Goal: Task Accomplishment & Management: Manage account settings

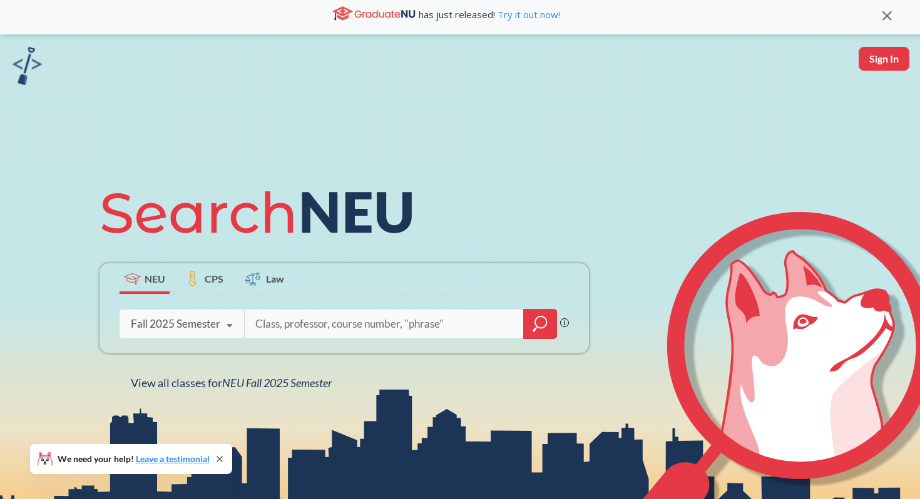
scroll to position [8, 0]
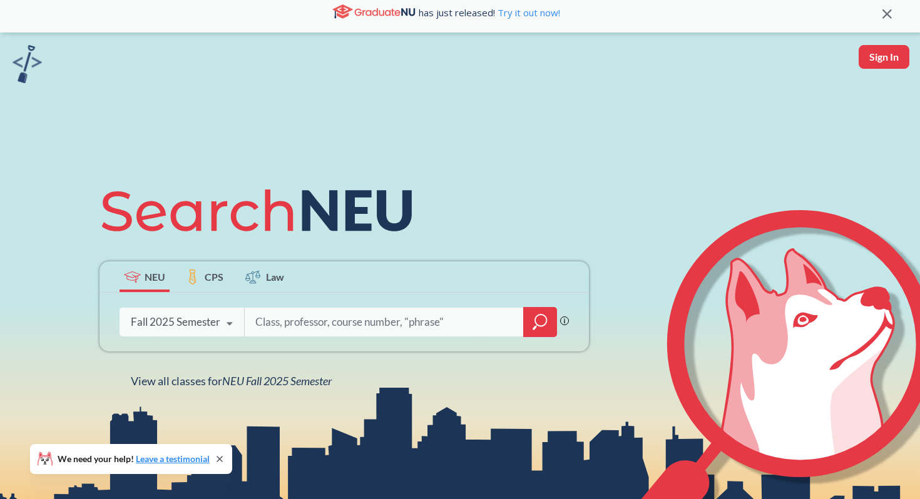
click at [892, 58] on button "Sign In" at bounding box center [884, 57] width 51 height 24
select select "US"
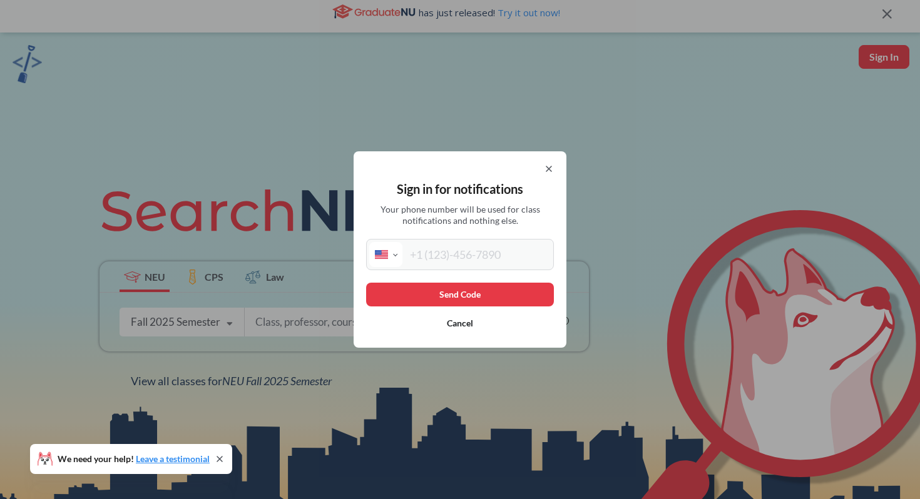
click at [556, 166] on div "Sign in for notifications Your phone number will be used for class notification…" at bounding box center [460, 249] width 213 height 197
click at [541, 166] on div at bounding box center [460, 169] width 188 height 10
click at [486, 246] on input "tel" at bounding box center [476, 254] width 148 height 25
type input "[PHONE_NUMBER]"
click at [483, 294] on button "Send Code" at bounding box center [460, 295] width 188 height 24
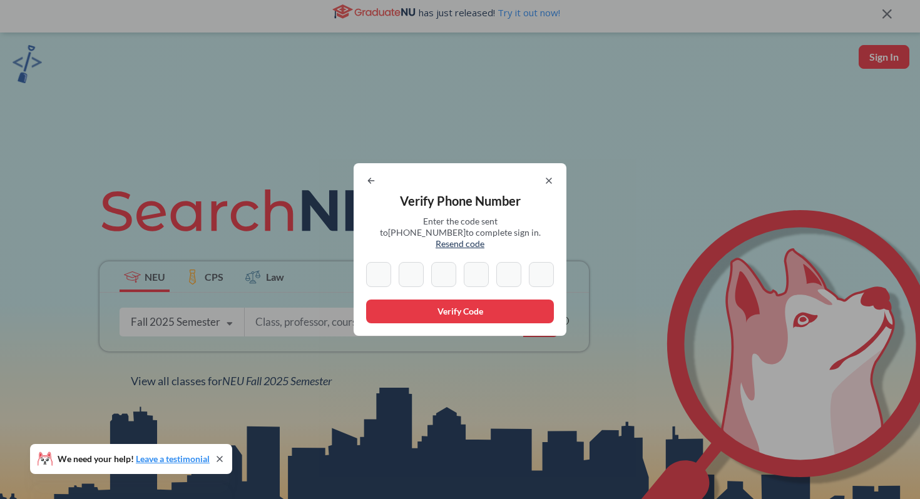
click at [372, 268] on input at bounding box center [378, 274] width 25 height 25
type input "4"
type input "5"
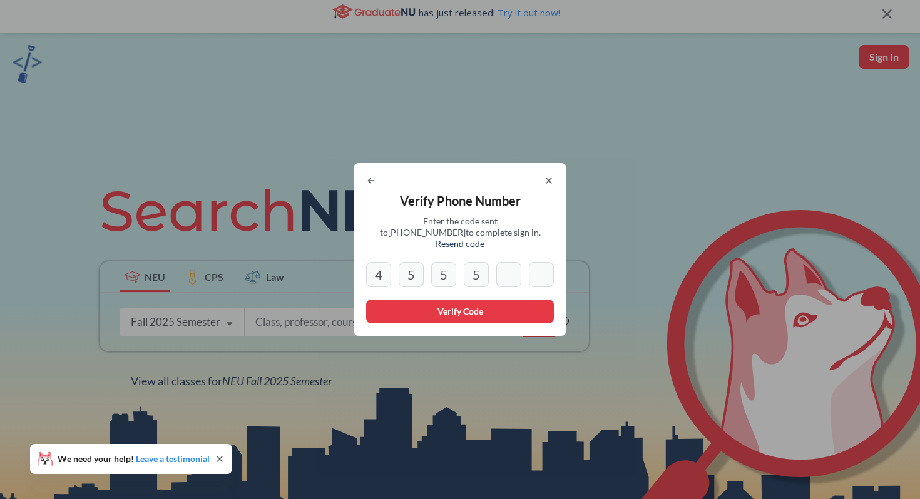
type input "7"
type input "0"
click at [482, 310] on button "Verify Code" at bounding box center [460, 312] width 188 height 24
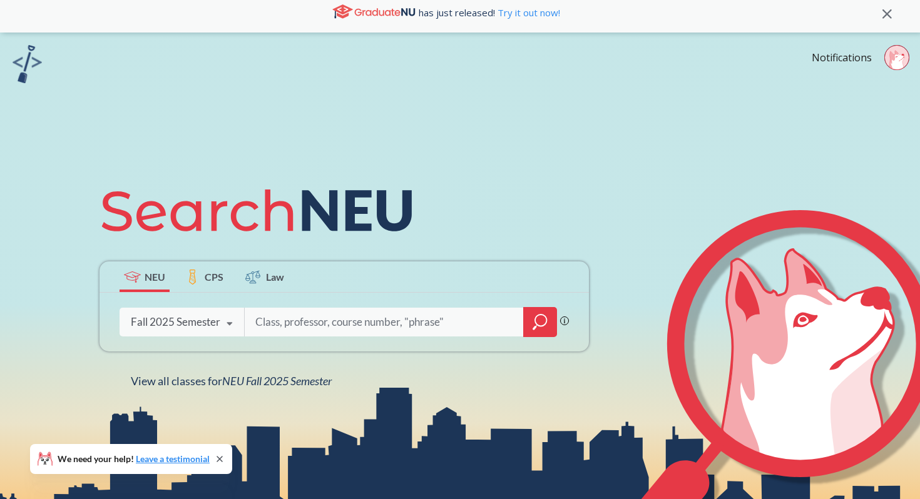
click at [370, 329] on input "search" at bounding box center [384, 322] width 260 height 26
type input "[PERSON_NAME]"
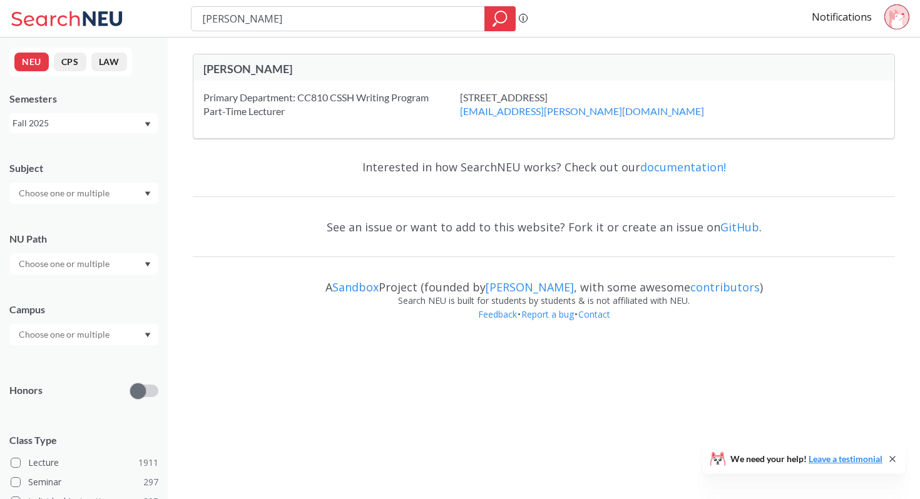
click at [374, 108] on div "Primary Department: CC810 CSSH Writing Program Part-Time Lecturer" at bounding box center [331, 105] width 257 height 28
click at [237, 69] on div "[PERSON_NAME]" at bounding box center [373, 69] width 340 height 14
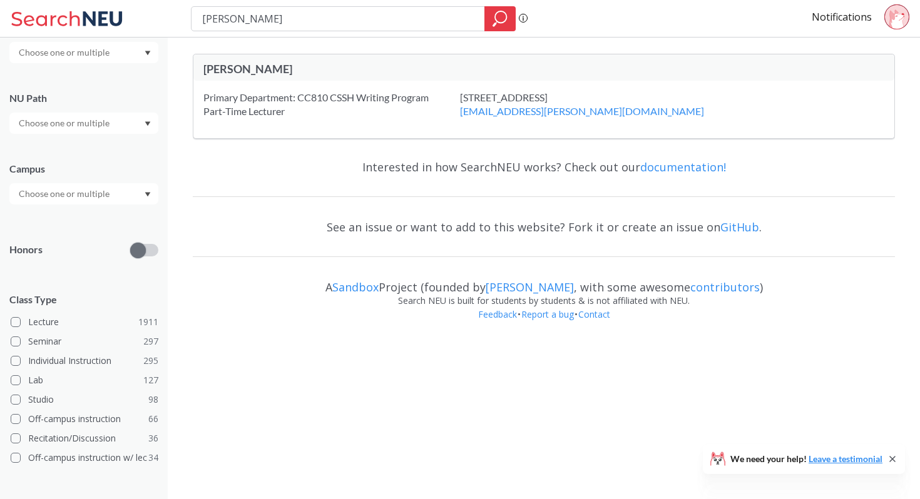
scroll to position [141, 0]
click at [252, 94] on div "Primary Department: CC810 CSSH Writing Program Part-Time Lecturer" at bounding box center [331, 105] width 257 height 28
click at [242, 68] on div "[PERSON_NAME]" at bounding box center [373, 69] width 340 height 14
click at [263, 102] on div "Primary Department: CC810 CSSH Writing Program Part-Time Lecturer" at bounding box center [331, 105] width 257 height 28
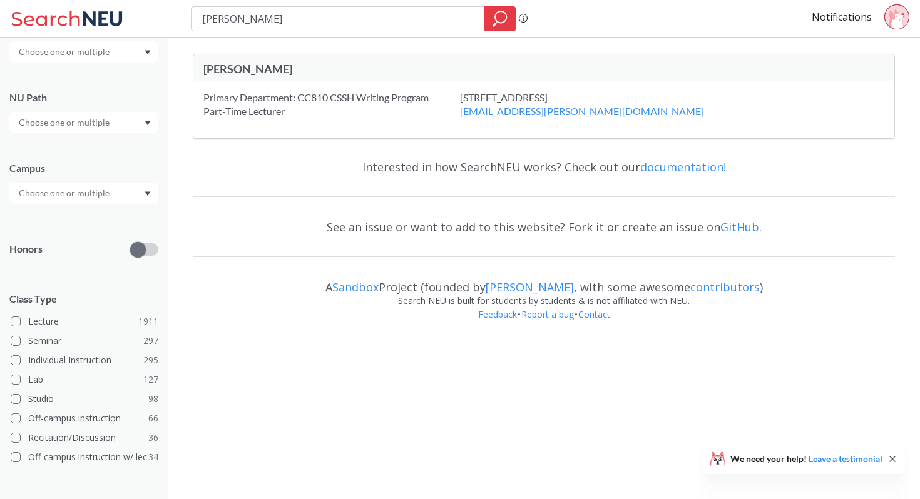
click at [894, 25] on icon at bounding box center [896, 18] width 15 height 19
click at [424, 105] on div "Primary Department: CC810 CSSH Writing Program Part-Time Lecturer" at bounding box center [331, 105] width 257 height 28
click at [115, 58] on div at bounding box center [83, 51] width 149 height 21
click at [228, 172] on div "Interested in how SearchNEU works? Check out our documentation!" at bounding box center [544, 167] width 702 height 36
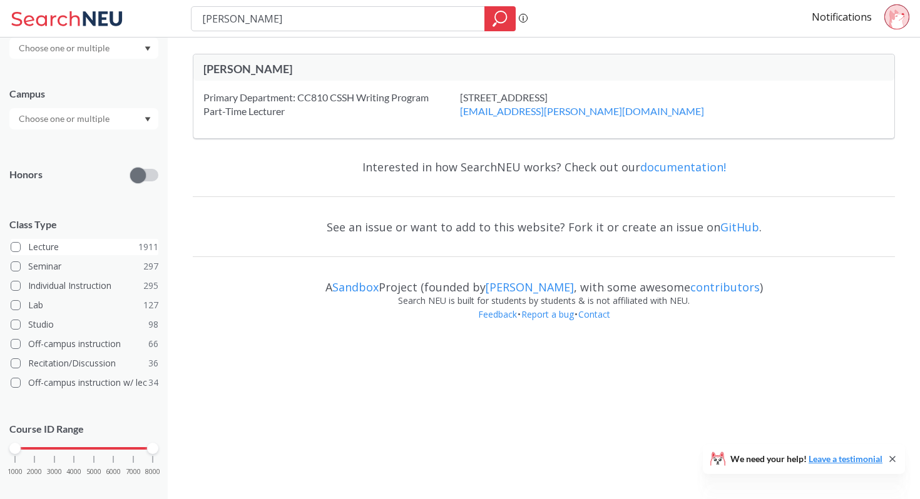
click at [48, 242] on label "Lecture 1911" at bounding box center [85, 247] width 148 height 16
click at [38, 242] on input "Lecture 1911" at bounding box center [33, 245] width 10 height 10
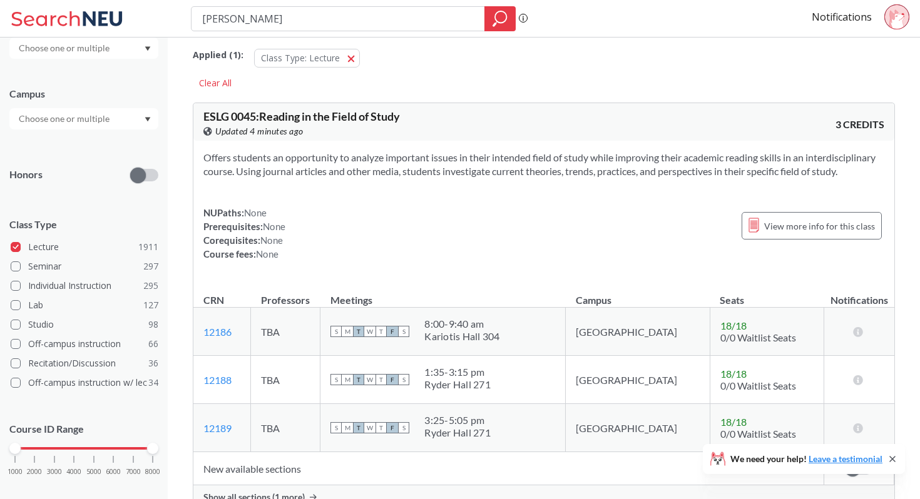
scroll to position [11, 0]
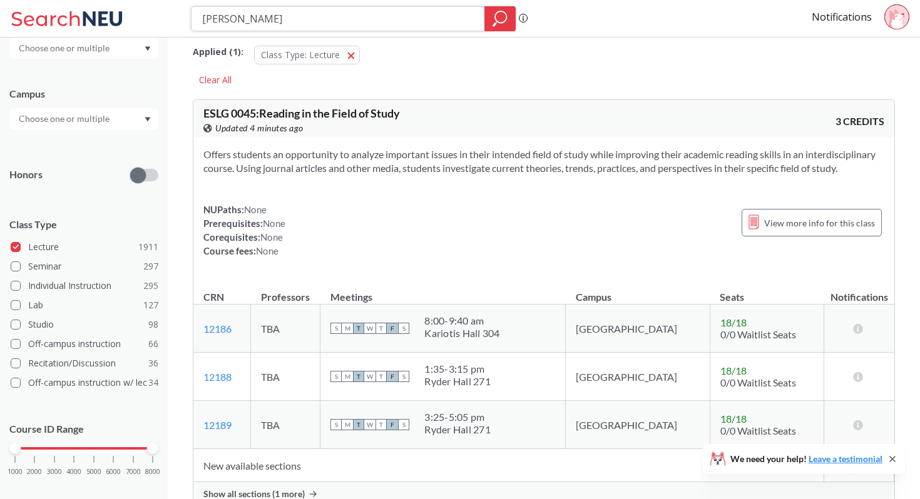
click at [496, 21] on icon "magnifying glass" at bounding box center [500, 19] width 15 height 18
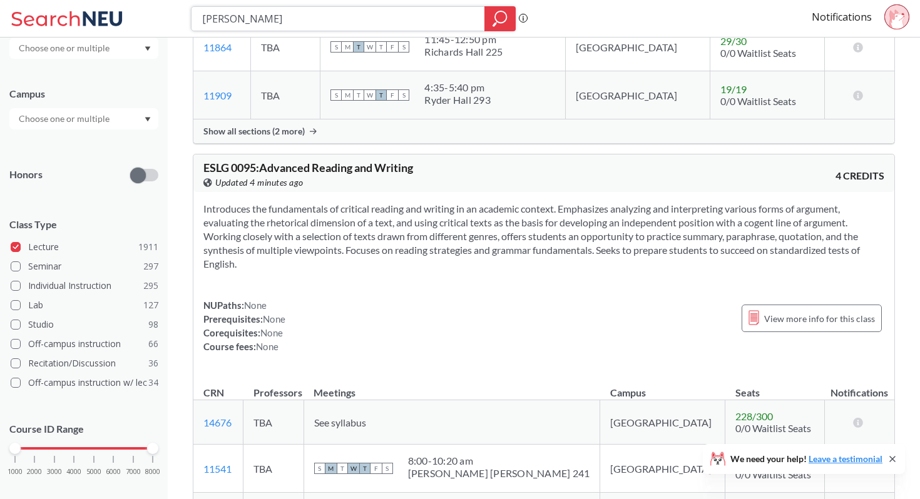
scroll to position [588, 0]
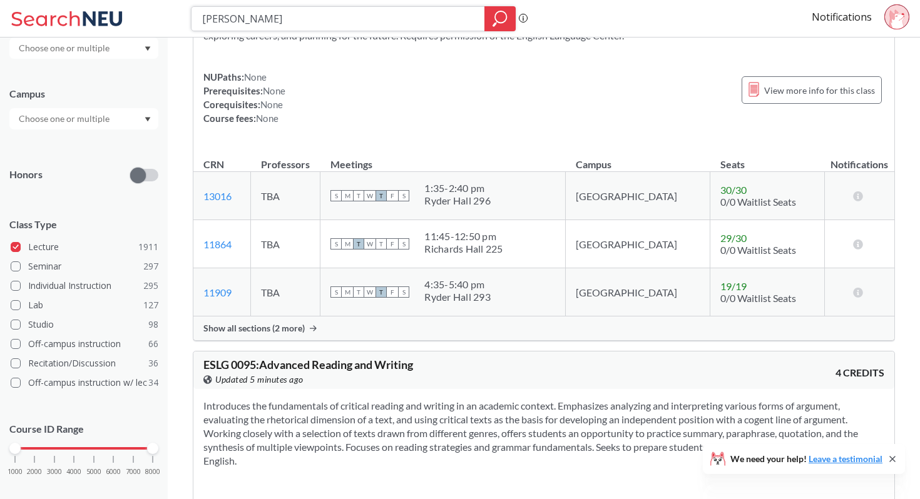
drag, startPoint x: 295, startPoint y: 21, endPoint x: 137, endPoint y: -5, distance: 160.5
type input "engw 3315"
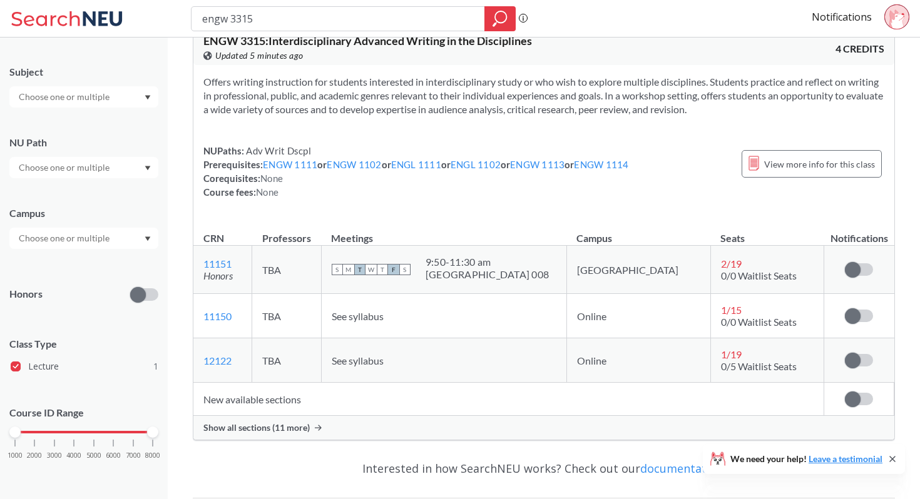
scroll to position [88, 0]
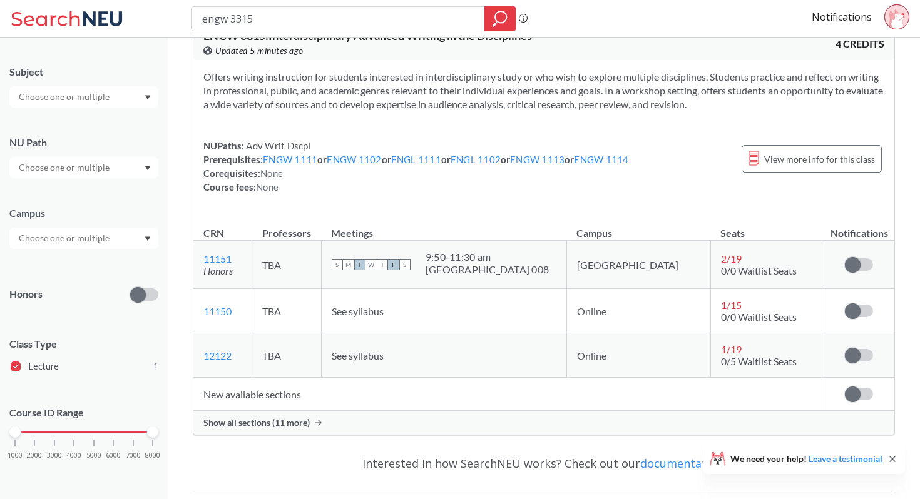
click at [309, 309] on td "TBA" at bounding box center [286, 311] width 69 height 44
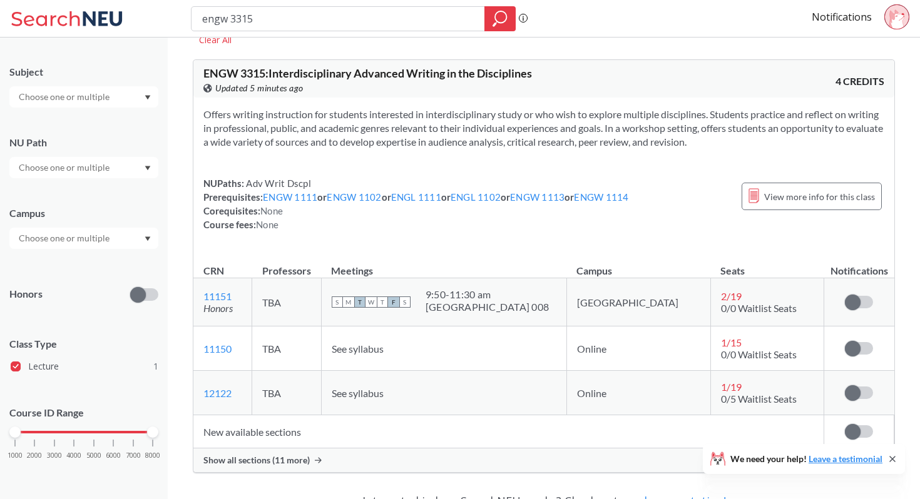
scroll to position [51, 0]
click at [862, 392] on label at bounding box center [859, 392] width 28 height 13
click at [845, 386] on input "checkbox" at bounding box center [845, 386] width 0 height 0
click at [864, 347] on label at bounding box center [859, 348] width 28 height 13
click at [845, 342] on input "checkbox" at bounding box center [845, 342] width 0 height 0
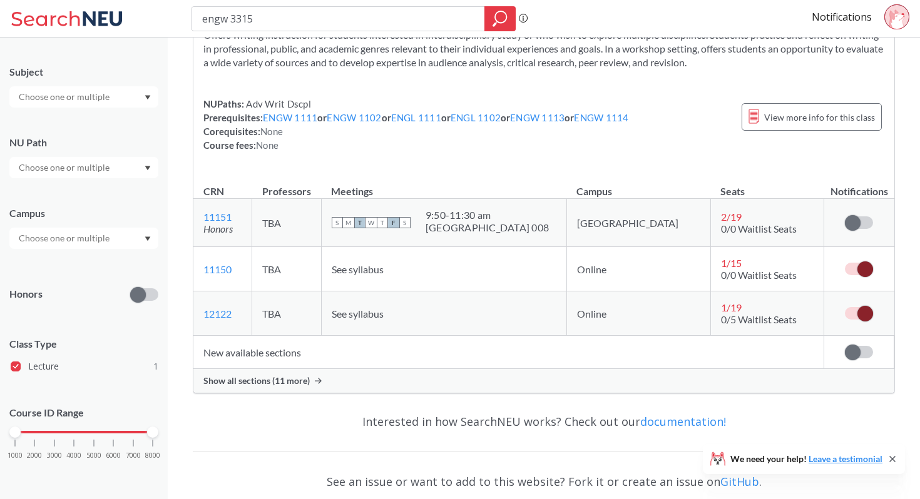
scroll to position [128, 0]
click at [270, 382] on span "Show all sections (11 more)" at bounding box center [256, 382] width 106 height 11
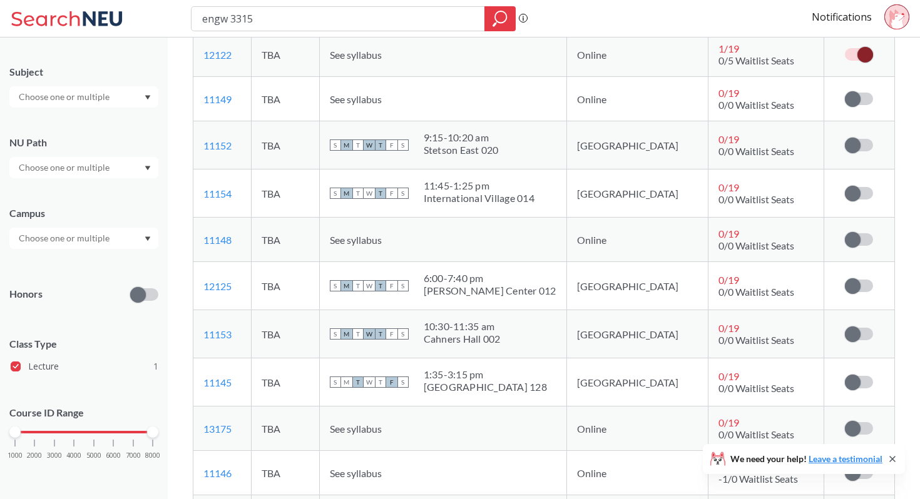
scroll to position [390, 0]
click at [718, 155] on span "0/0 Waitlist Seats" at bounding box center [756, 151] width 76 height 12
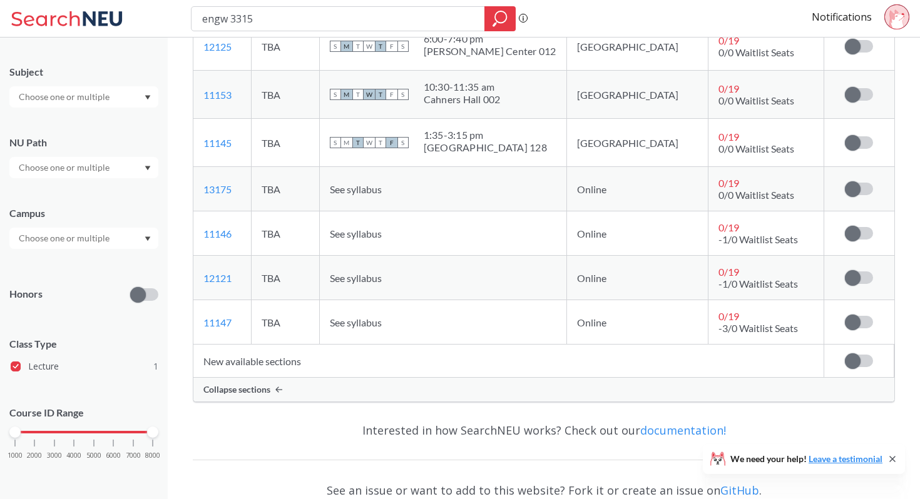
scroll to position [635, 0]
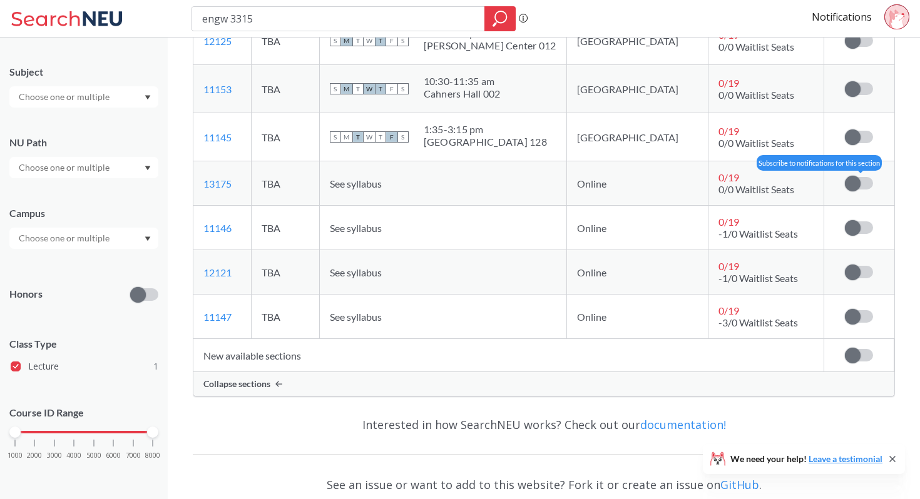
click at [864, 184] on label at bounding box center [859, 183] width 28 height 13
click at [845, 177] on input "checkbox" at bounding box center [845, 177] width 0 height 0
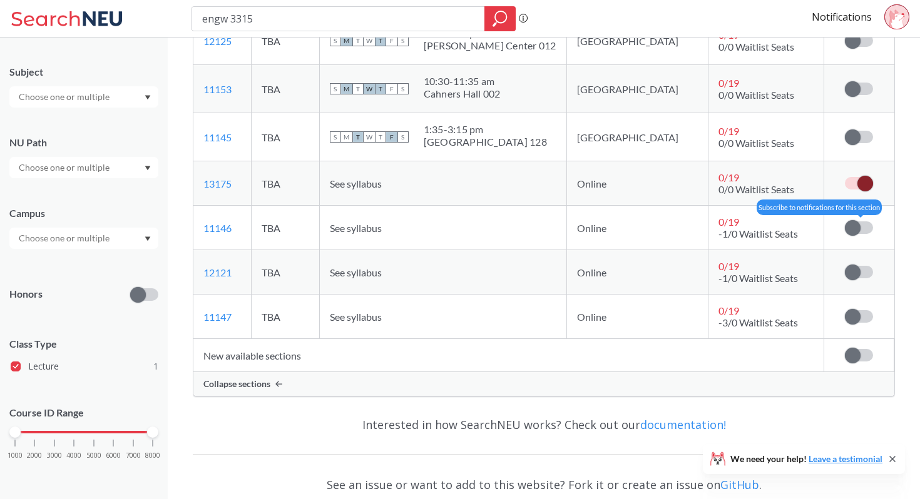
click at [862, 222] on label at bounding box center [859, 228] width 28 height 13
click at [845, 222] on input "checkbox" at bounding box center [845, 222] width 0 height 0
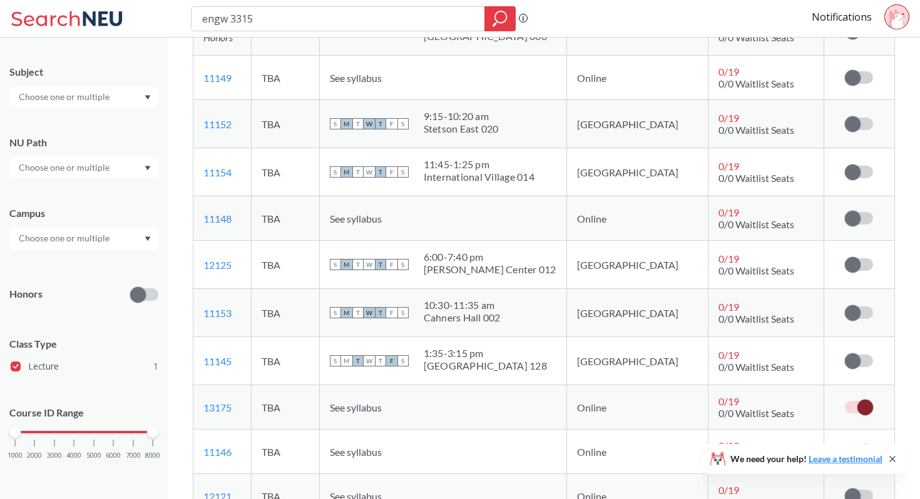
scroll to position [0, 0]
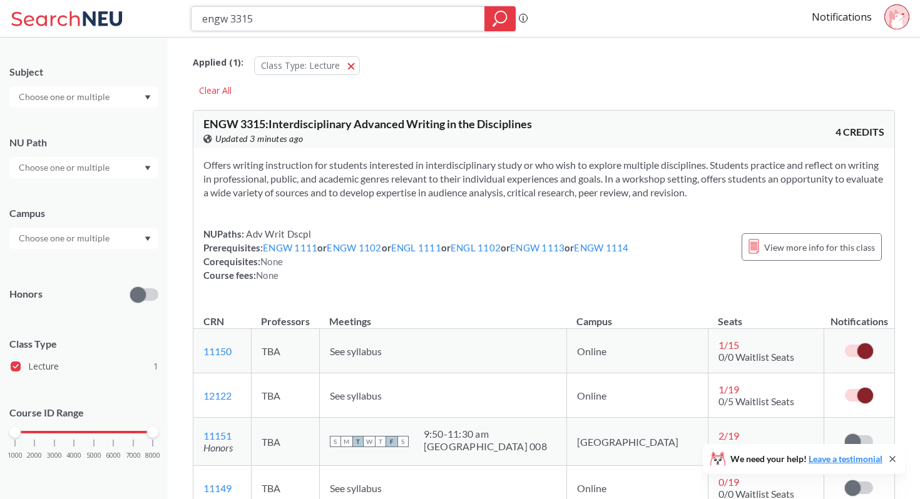
drag, startPoint x: 345, startPoint y: 23, endPoint x: 238, endPoint y: 23, distance: 107.0
click at [238, 23] on input "engw 3315" at bounding box center [338, 18] width 275 height 21
type input "engw 3304"
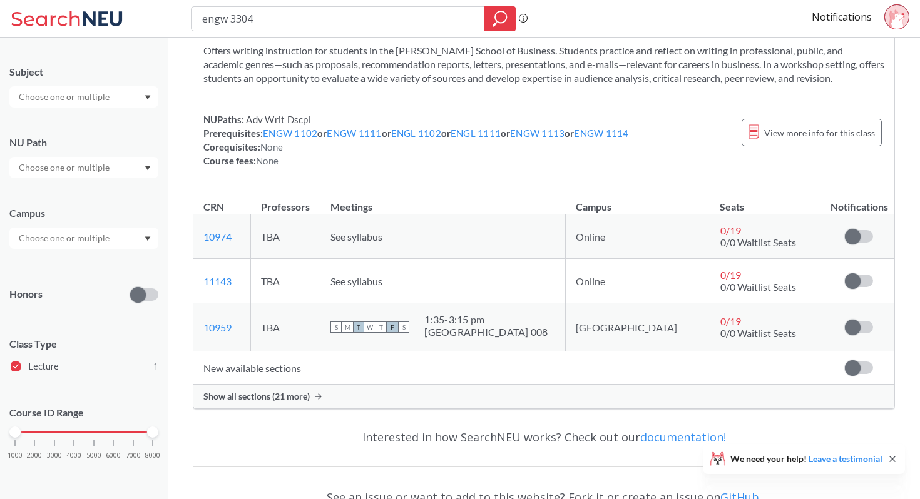
scroll to position [133, 0]
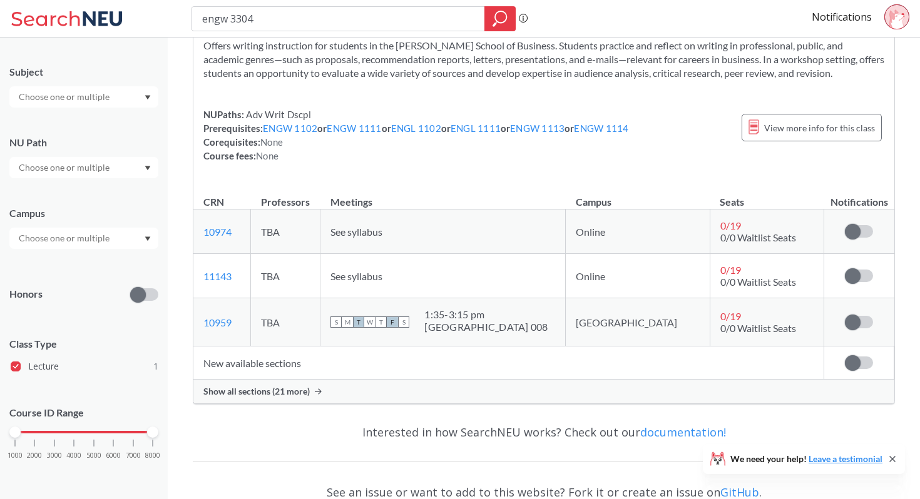
click at [272, 389] on span "Show all sections (21 more)" at bounding box center [256, 391] width 106 height 11
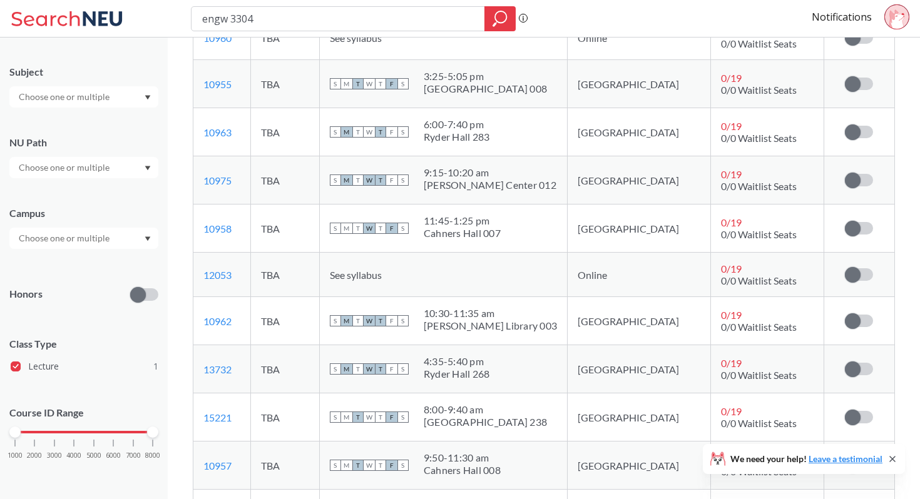
scroll to position [732, 0]
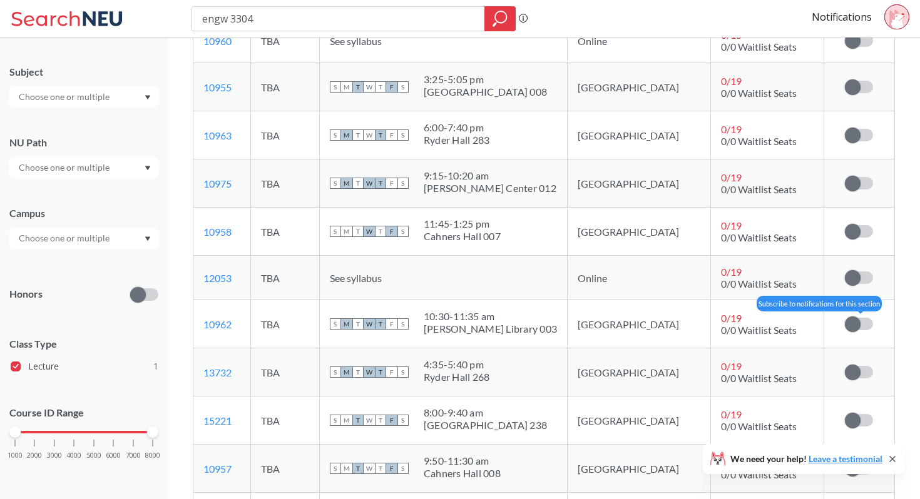
click at [857, 325] on span at bounding box center [853, 325] width 16 height 16
click at [845, 318] on input "checkbox" at bounding box center [845, 318] width 0 height 0
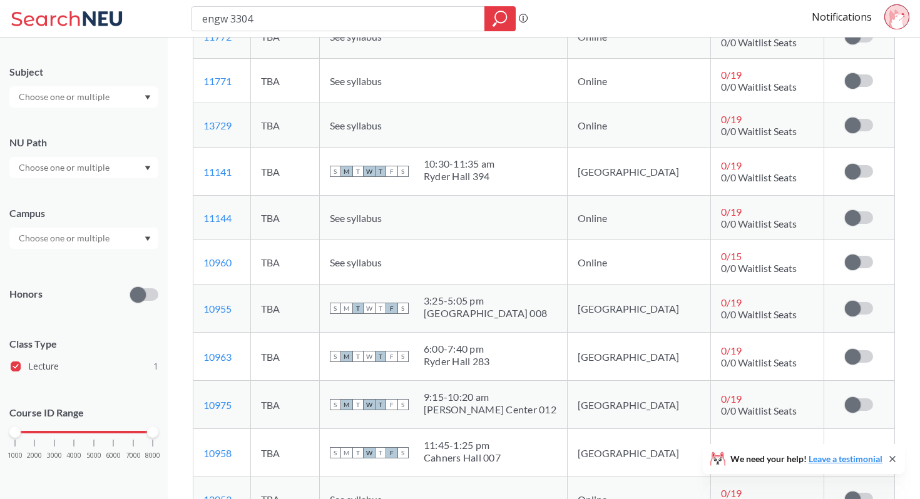
scroll to position [503, 0]
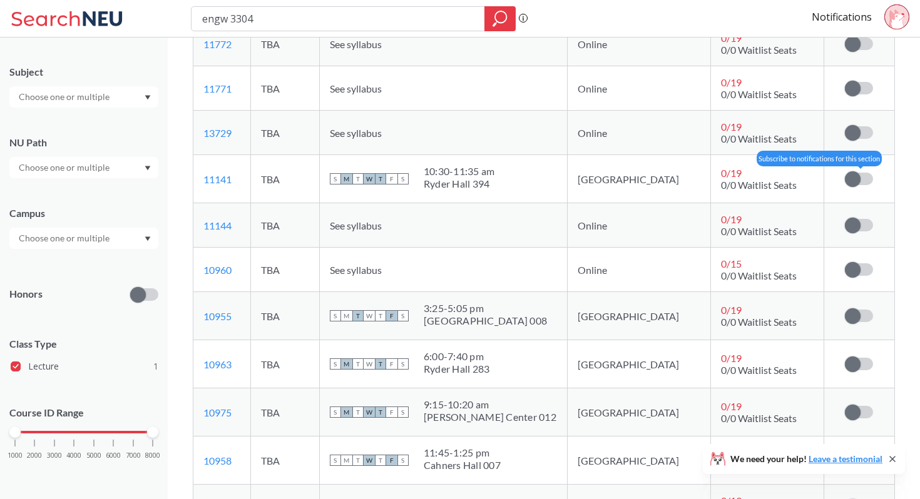
click at [866, 176] on label at bounding box center [859, 179] width 28 height 13
click at [845, 173] on input "checkbox" at bounding box center [845, 173] width 0 height 0
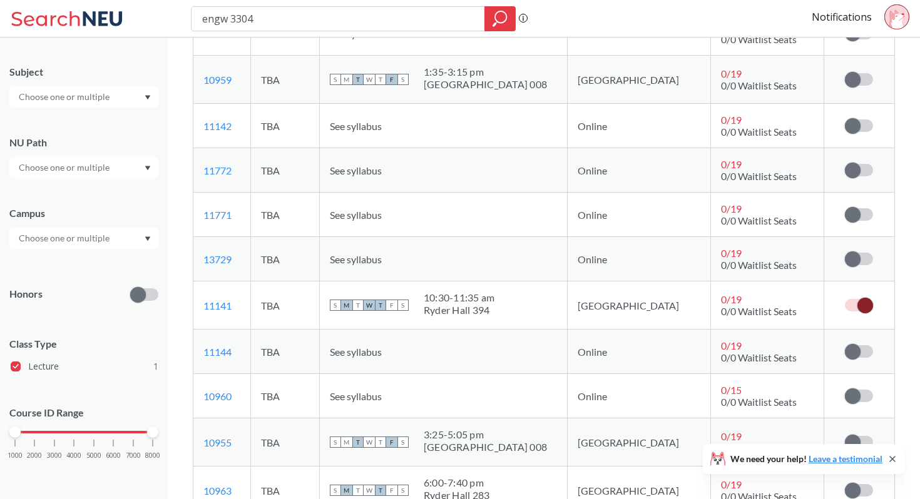
scroll to position [365, 0]
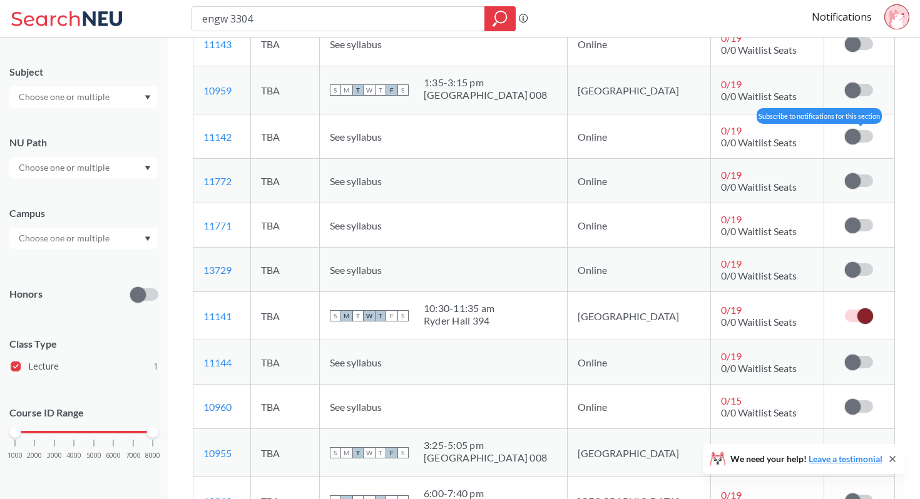
click at [867, 136] on label at bounding box center [859, 136] width 28 height 13
click at [845, 130] on input "checkbox" at bounding box center [845, 130] width 0 height 0
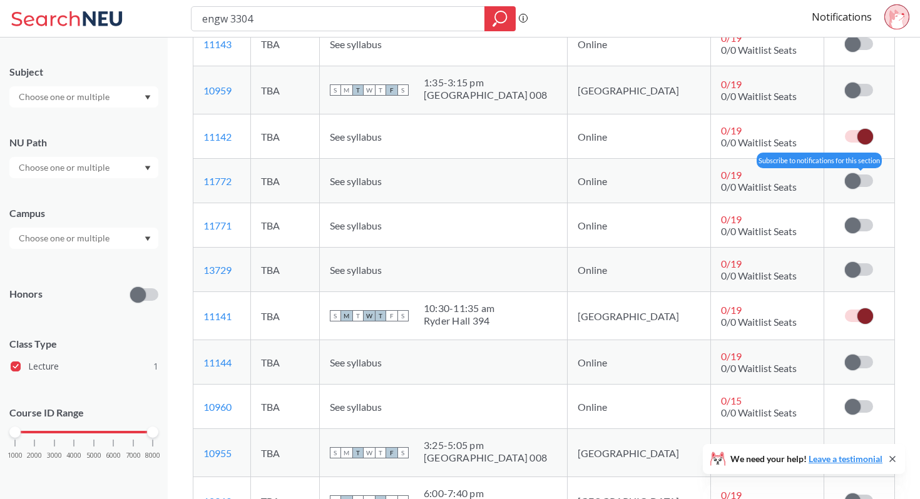
click at [865, 183] on label at bounding box center [859, 181] width 28 height 13
click at [845, 175] on input "checkbox" at bounding box center [845, 175] width 0 height 0
click at [866, 232] on td "Subscribe to notifications for this section" at bounding box center [859, 225] width 70 height 44
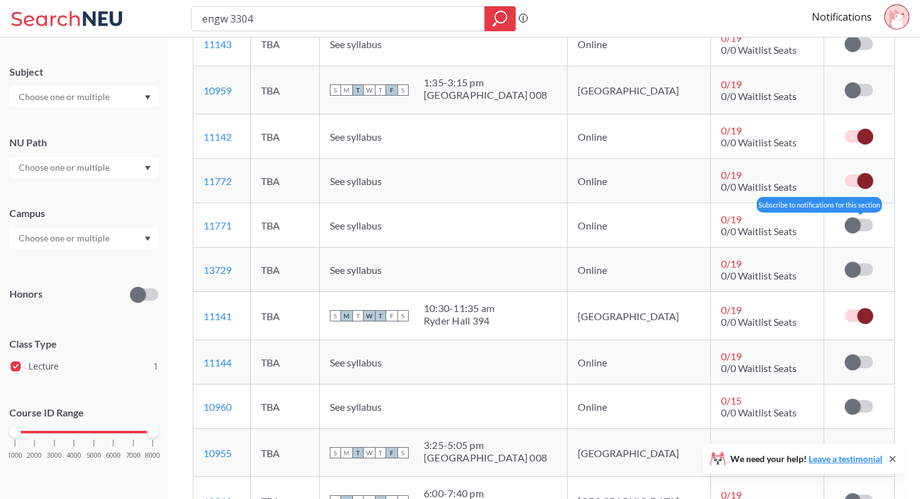
click at [865, 225] on label at bounding box center [859, 225] width 28 height 13
click at [845, 219] on input "checkbox" at bounding box center [845, 219] width 0 height 0
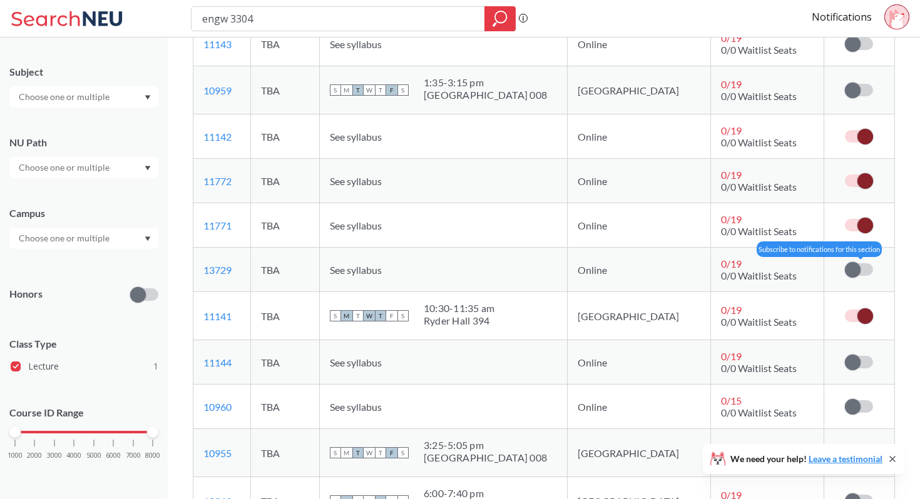
click at [865, 268] on label at bounding box center [859, 269] width 28 height 13
click at [845, 263] on input "checkbox" at bounding box center [845, 263] width 0 height 0
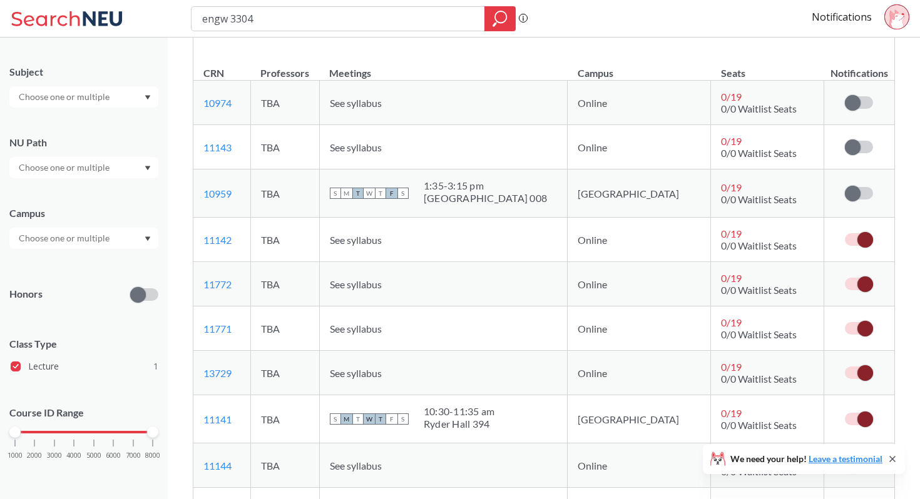
scroll to position [263, 0]
drag, startPoint x: 349, startPoint y: 24, endPoint x: 171, endPoint y: 21, distance: 177.7
click at [171, 21] on div "engw 3304 Phrase search guarantees the exact search appears in the results. Ex.…" at bounding box center [460, 19] width 920 height 38
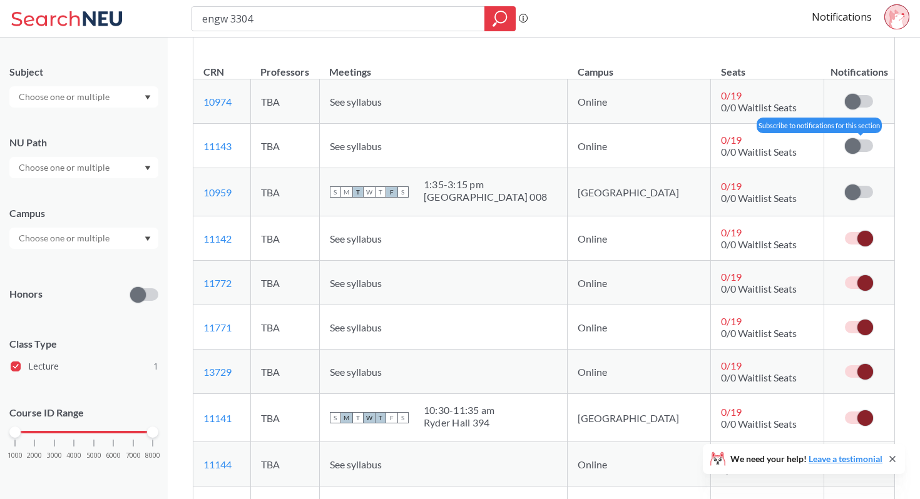
click at [869, 146] on label at bounding box center [859, 146] width 28 height 13
click at [845, 140] on input "checkbox" at bounding box center [845, 140] width 0 height 0
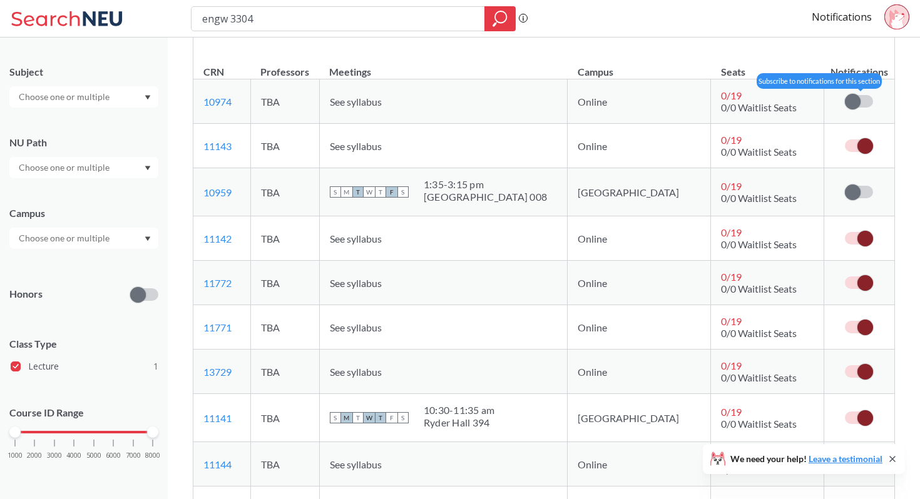
click at [864, 96] on label at bounding box center [859, 101] width 28 height 13
click at [845, 95] on input "checkbox" at bounding box center [845, 95] width 0 height 0
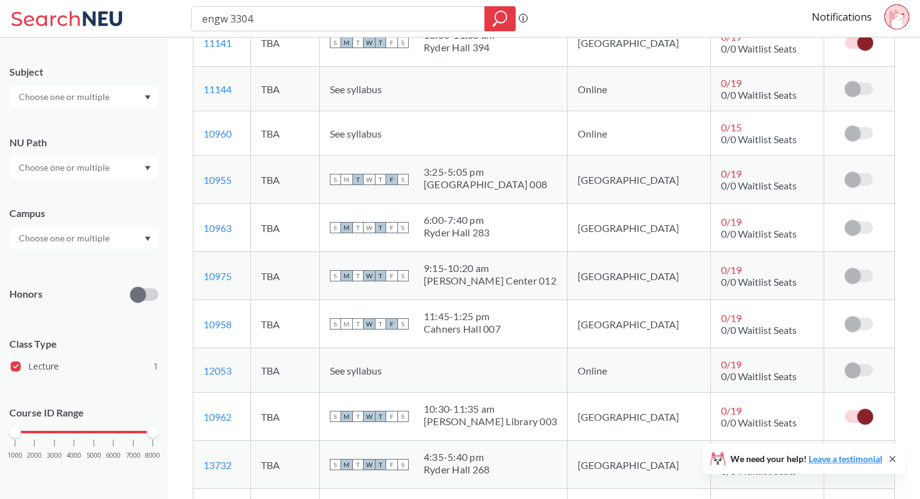
scroll to position [641, 0]
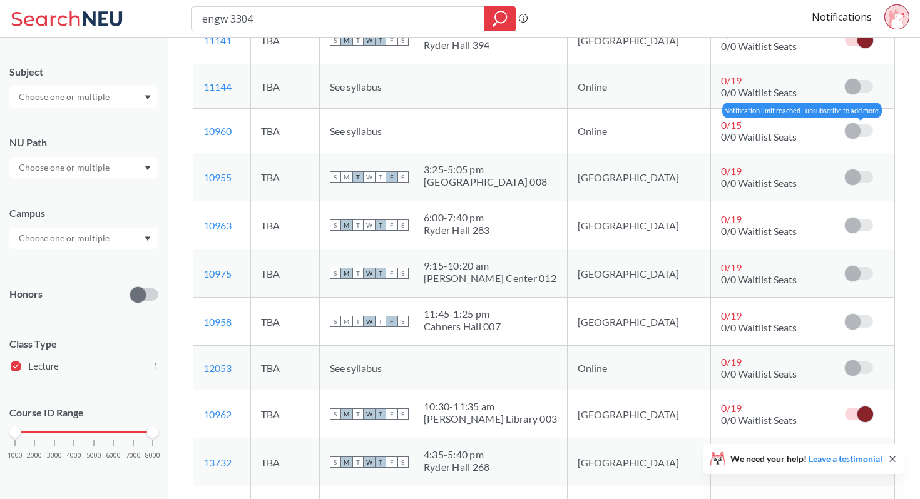
click at [869, 125] on div at bounding box center [859, 131] width 28 height 13
click at [869, 97] on td "Notification limit reached - unsubscribe to add more." at bounding box center [859, 86] width 70 height 44
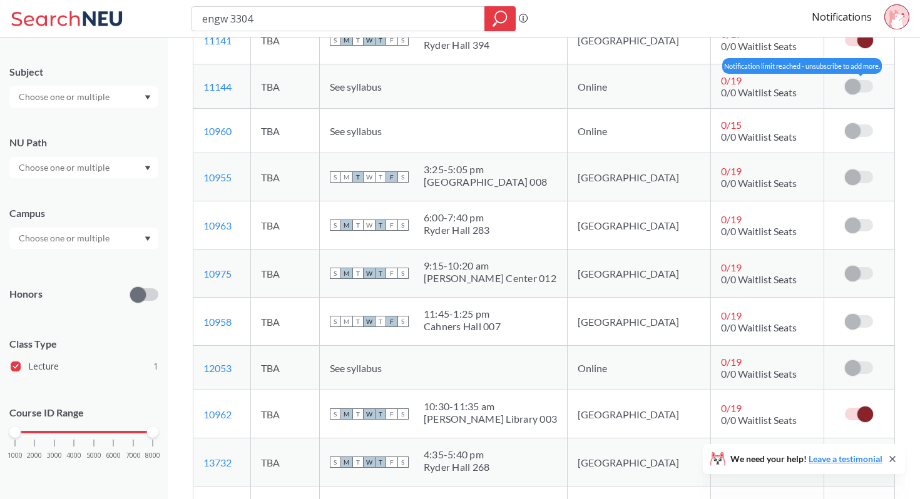
click at [868, 85] on label at bounding box center [859, 86] width 28 height 13
click at [858, 88] on span at bounding box center [853, 87] width 16 height 16
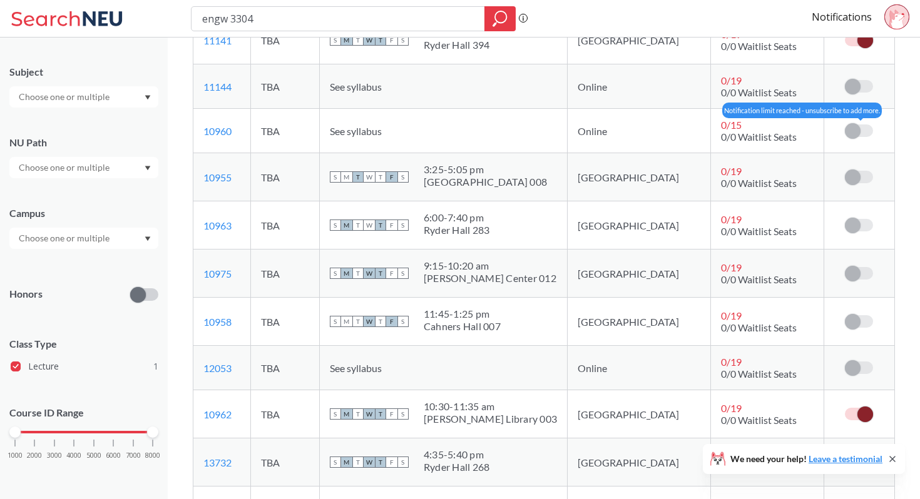
click at [864, 129] on label at bounding box center [859, 131] width 28 height 13
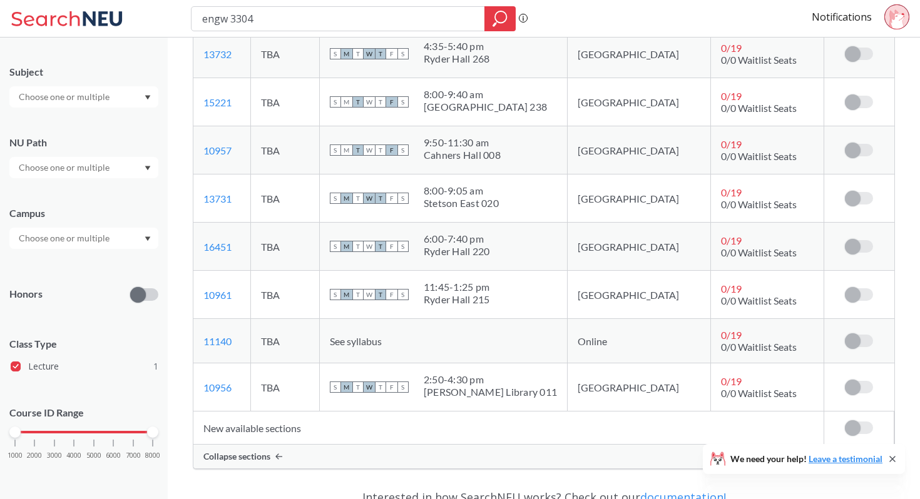
scroll to position [1222, 0]
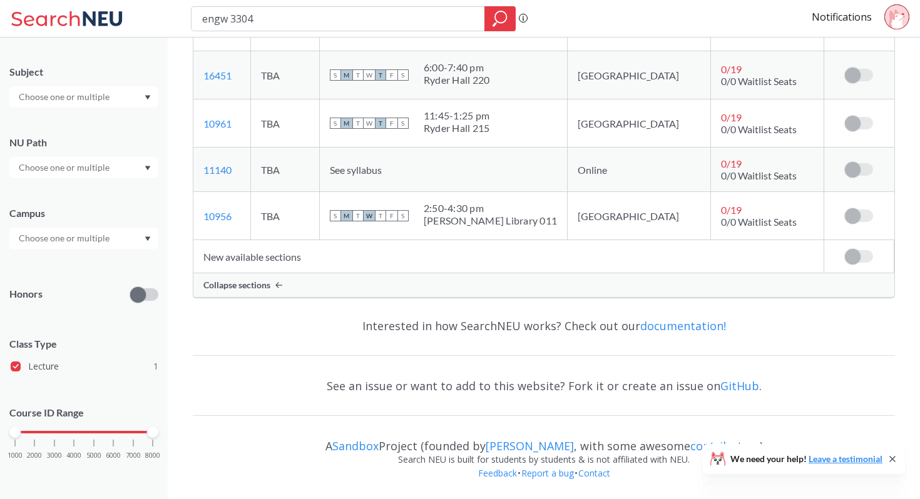
click at [894, 20] on icon at bounding box center [896, 18] width 15 height 19
